Goal: Task Accomplishment & Management: Manage account settings

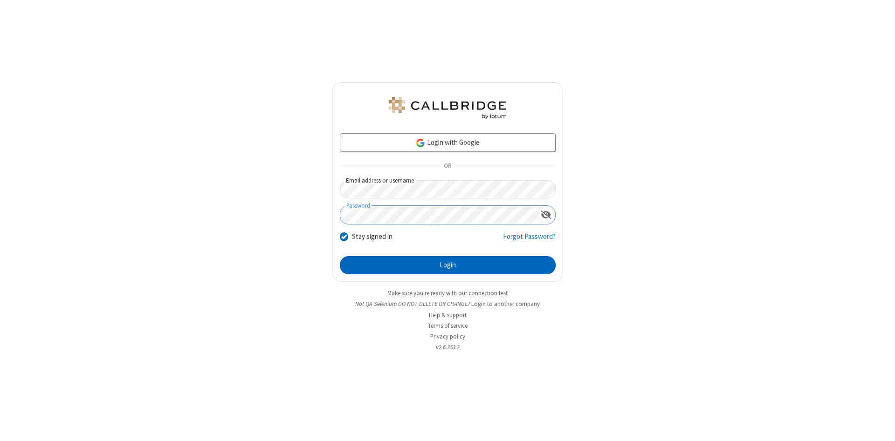
click at [447, 266] on button "Login" at bounding box center [448, 265] width 216 height 19
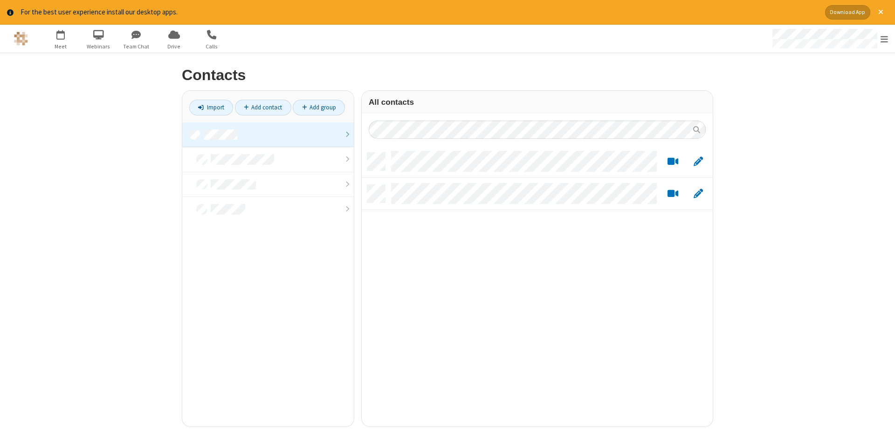
scroll to position [281, 351]
click at [268, 135] on link at bounding box center [267, 135] width 171 height 25
click at [263, 107] on link "Add contact" at bounding box center [263, 108] width 56 height 16
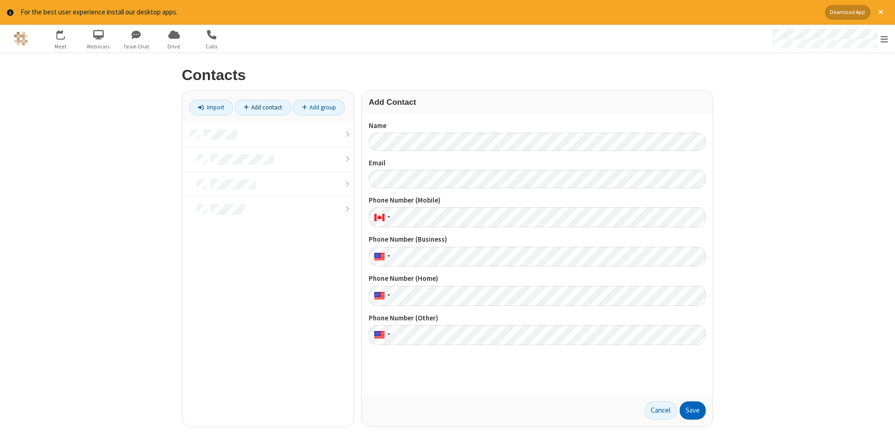
click at [692, 411] on button "Save" at bounding box center [692, 411] width 26 height 19
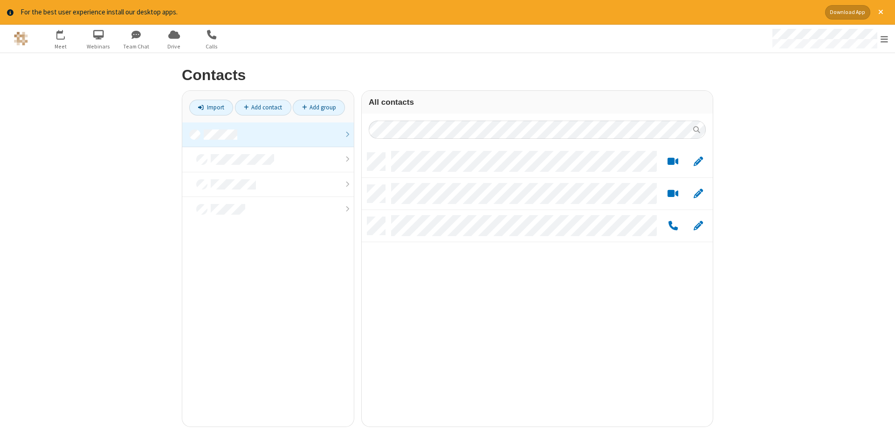
scroll to position [281, 351]
